Goal: Information Seeking & Learning: Learn about a topic

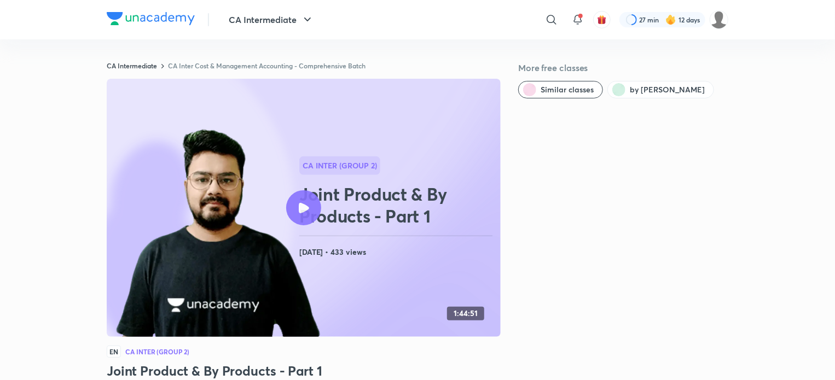
click at [148, 36] on div "CA Intermediate ​ 27 min 12 days" at bounding box center [417, 19] width 621 height 39
click at [158, 26] on div at bounding box center [151, 20] width 88 height 16
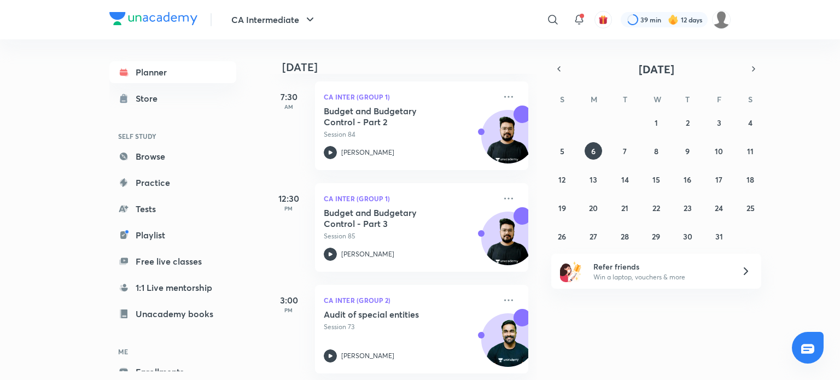
scroll to position [167, 0]
